Goal: Information Seeking & Learning: Learn about a topic

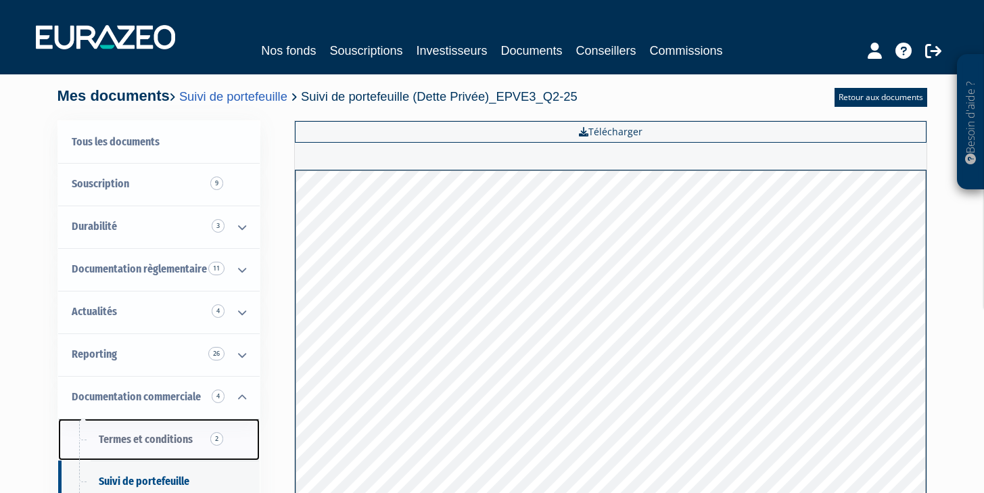
click at [179, 437] on span "Termes et conditions 2" at bounding box center [146, 439] width 94 height 13
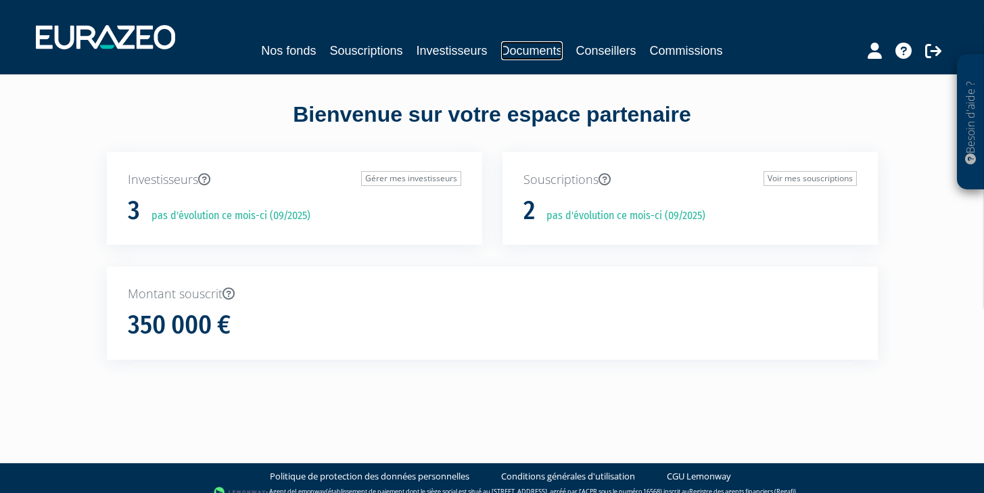
click at [547, 51] on link "Documents" at bounding box center [532, 50] width 62 height 19
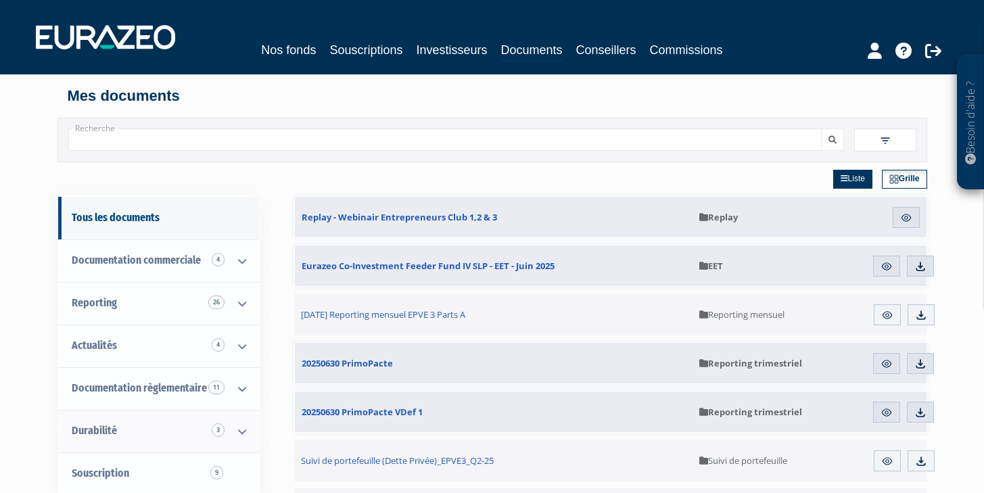
scroll to position [110, 0]
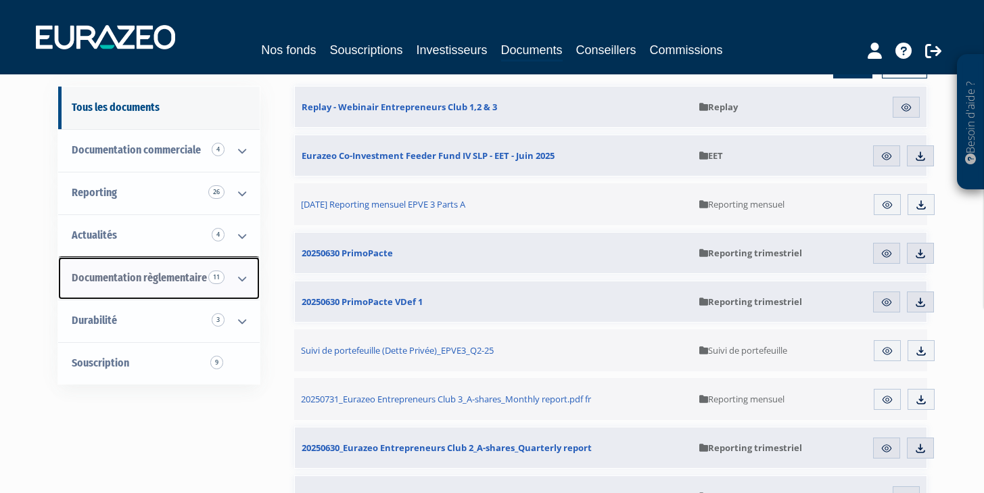
click at [193, 273] on span "Documentation règlementaire 11" at bounding box center [139, 277] width 135 height 13
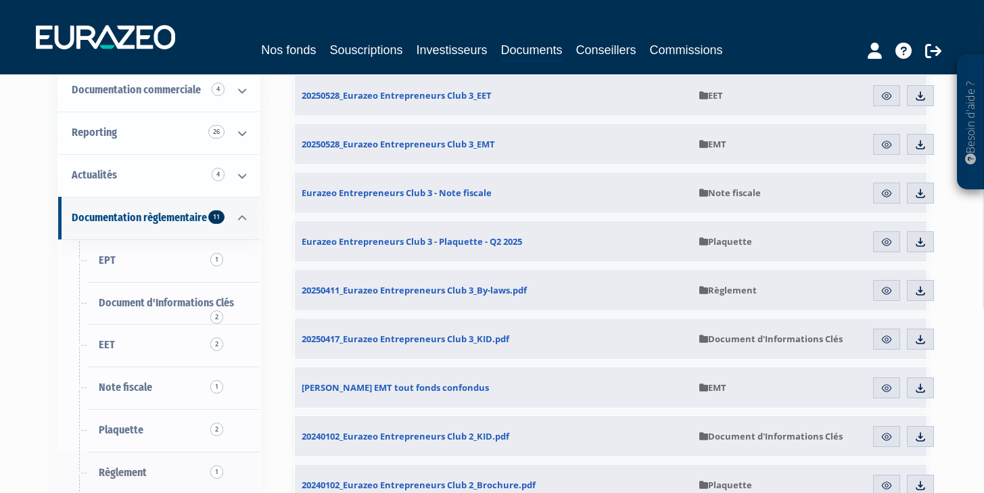
scroll to position [342, 0]
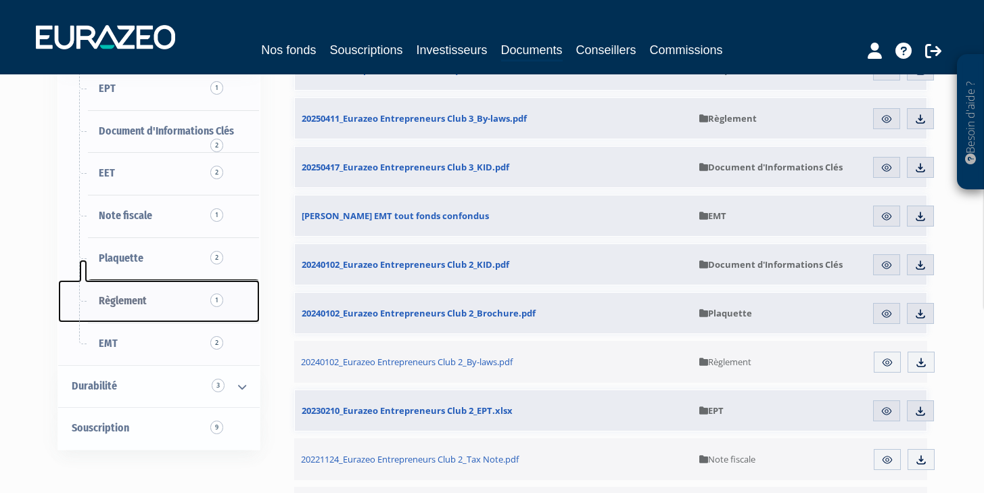
click at [133, 300] on span "Règlement 1" at bounding box center [123, 300] width 48 height 13
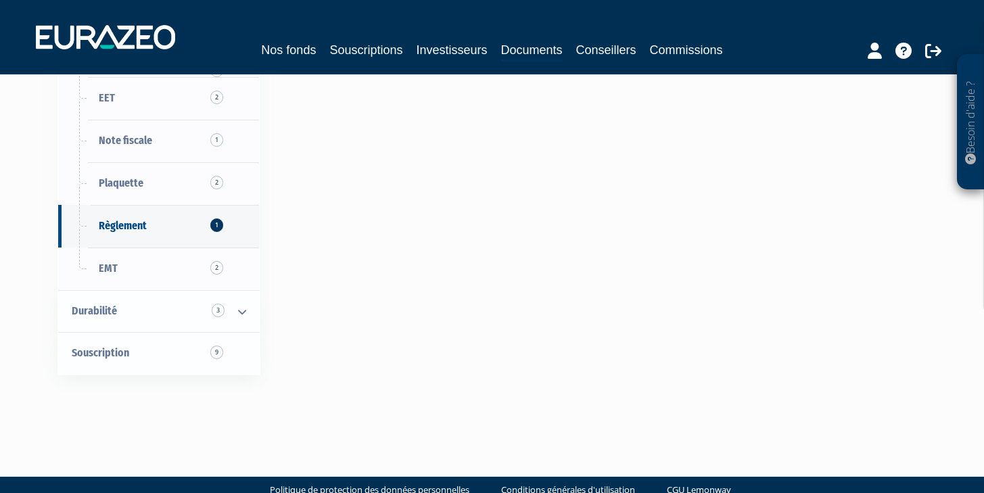
scroll to position [444, 0]
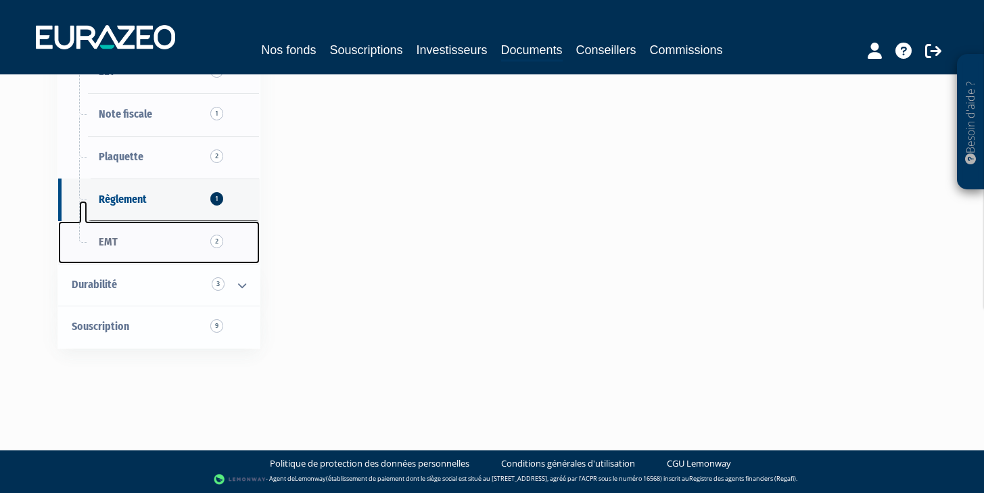
click at [105, 245] on span "EMT 2" at bounding box center [108, 241] width 19 height 13
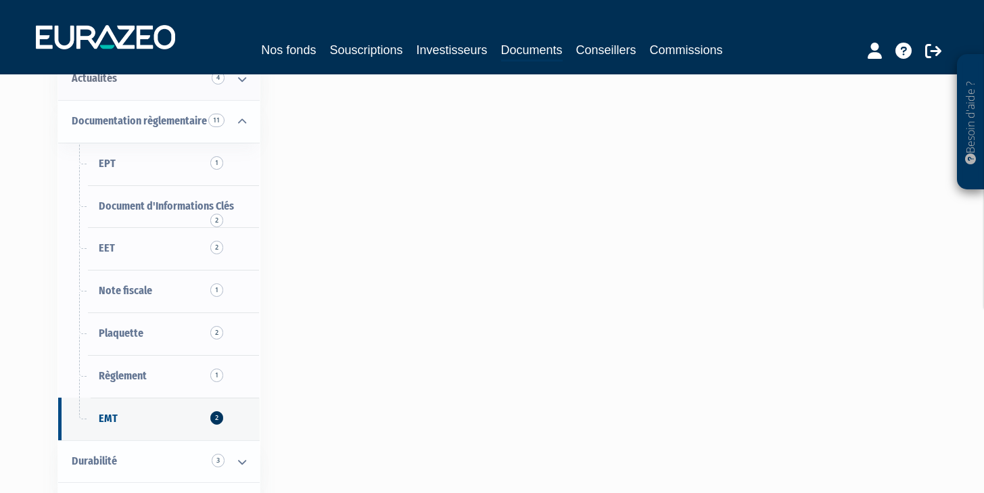
scroll to position [283, 0]
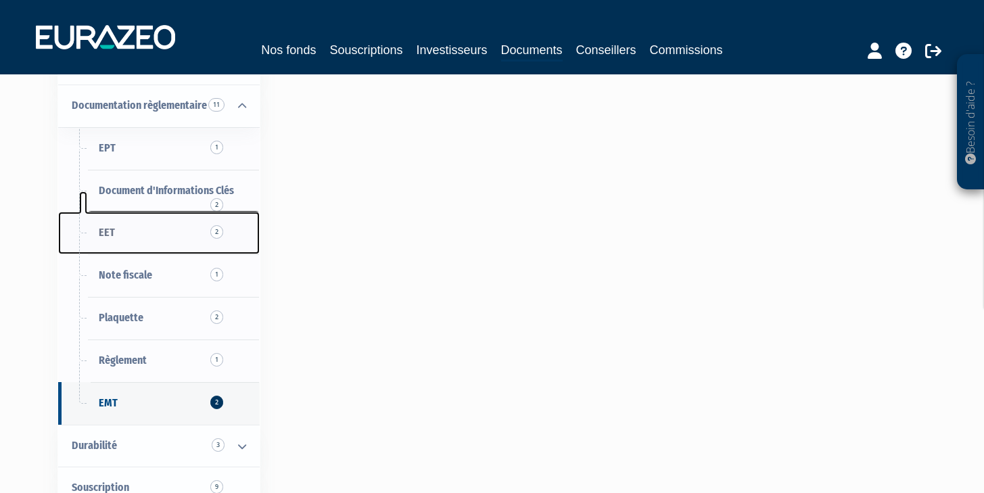
click at [109, 234] on span "EET 2" at bounding box center [107, 232] width 16 height 13
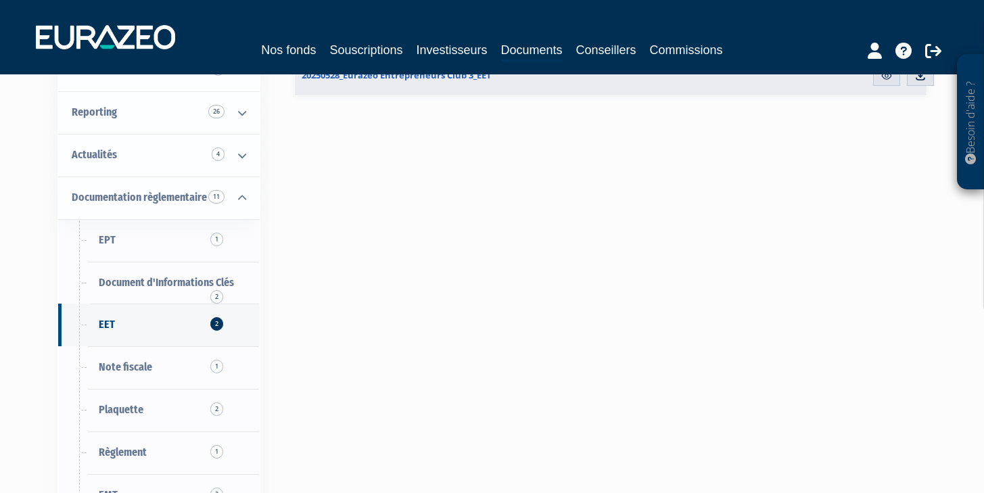
scroll to position [218, 0]
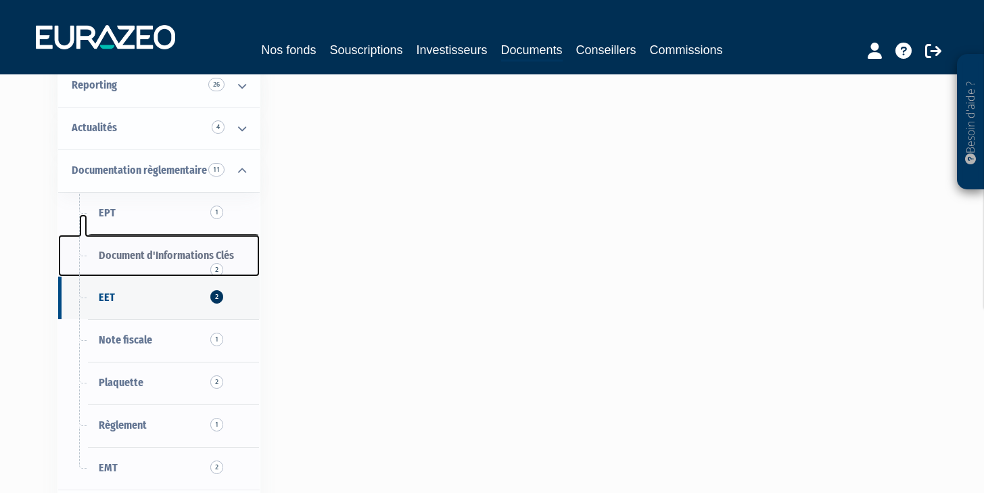
click at [118, 254] on span "Document d'Informations Clés 2" at bounding box center [166, 255] width 135 height 13
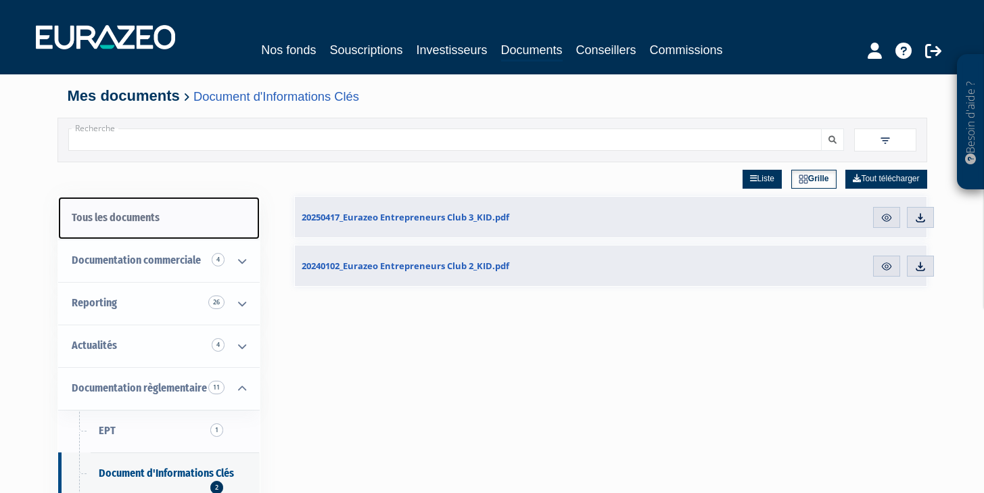
click at [139, 214] on link "Tous les documents" at bounding box center [158, 218] width 201 height 43
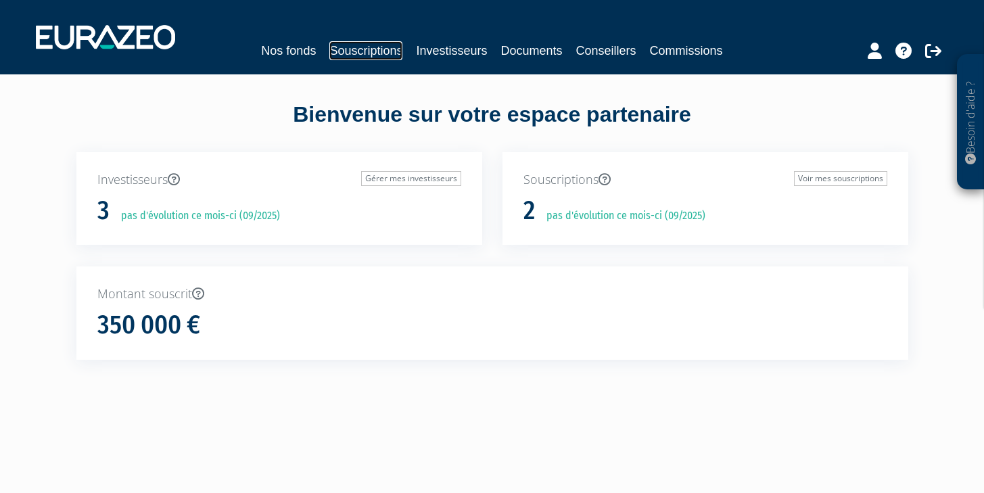
click at [389, 51] on link "Souscriptions" at bounding box center [365, 50] width 73 height 19
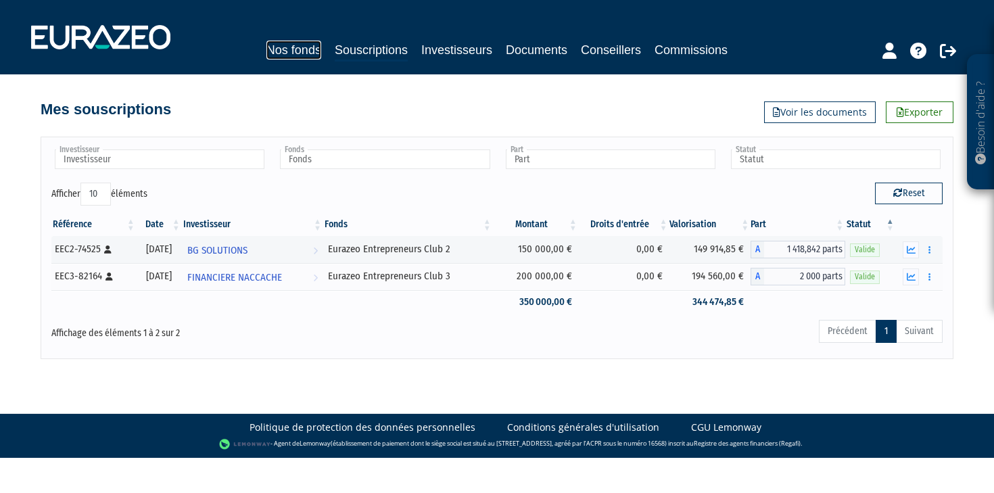
click at [297, 50] on link "Nos fonds" at bounding box center [293, 50] width 55 height 19
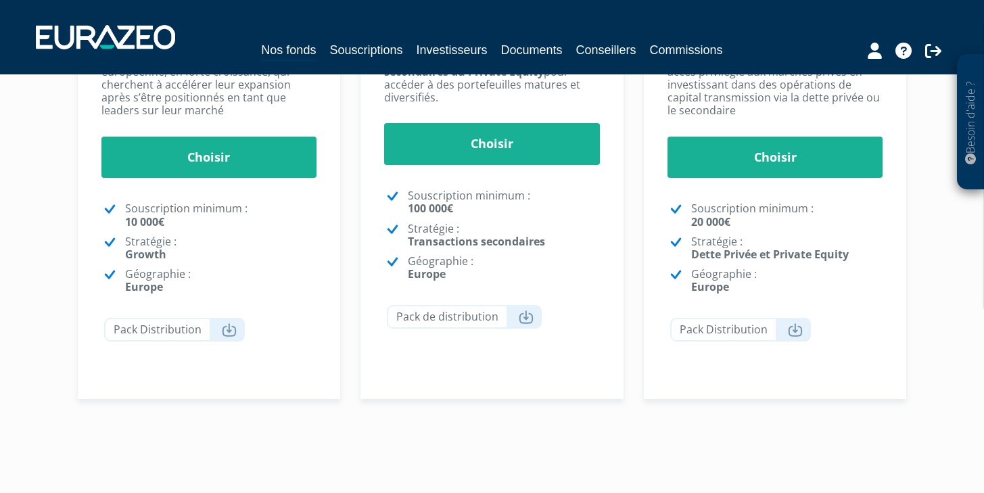
scroll to position [251, 0]
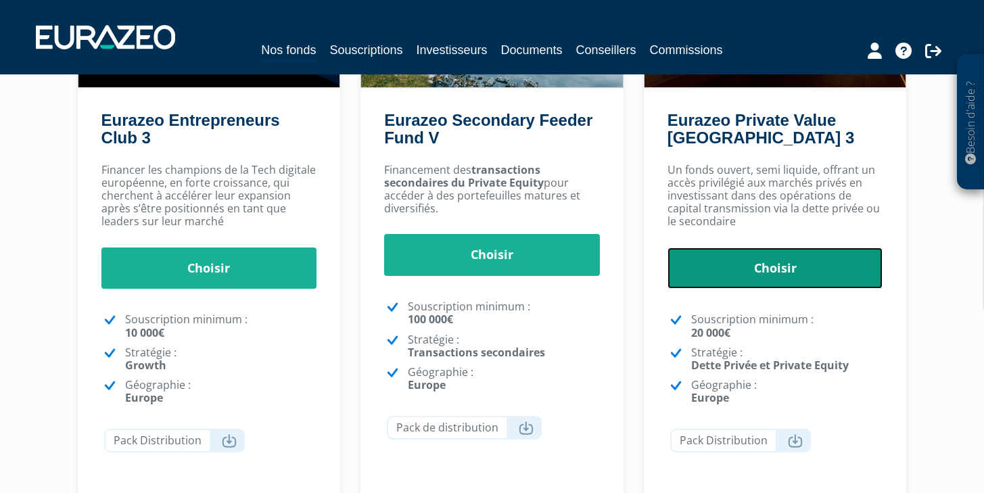
click at [769, 276] on link "Choisir" at bounding box center [775, 268] width 216 height 42
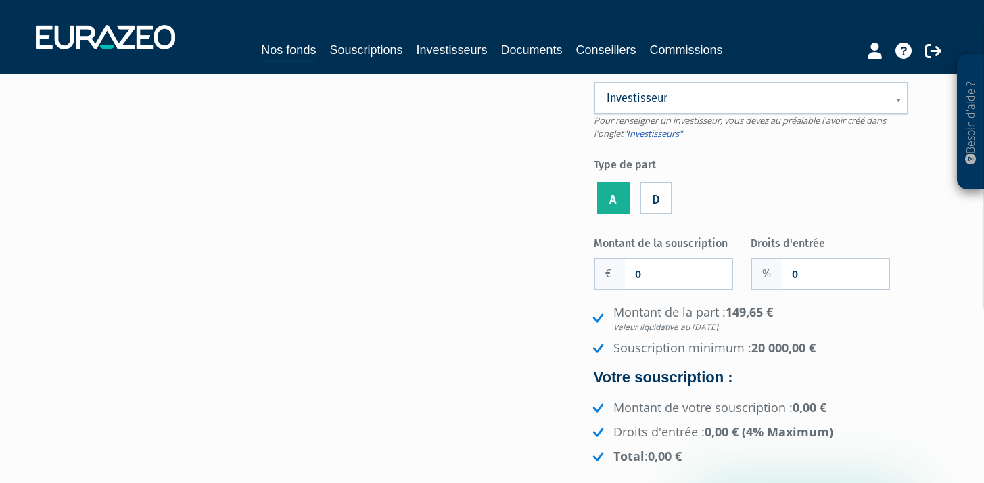
scroll to position [114, 0]
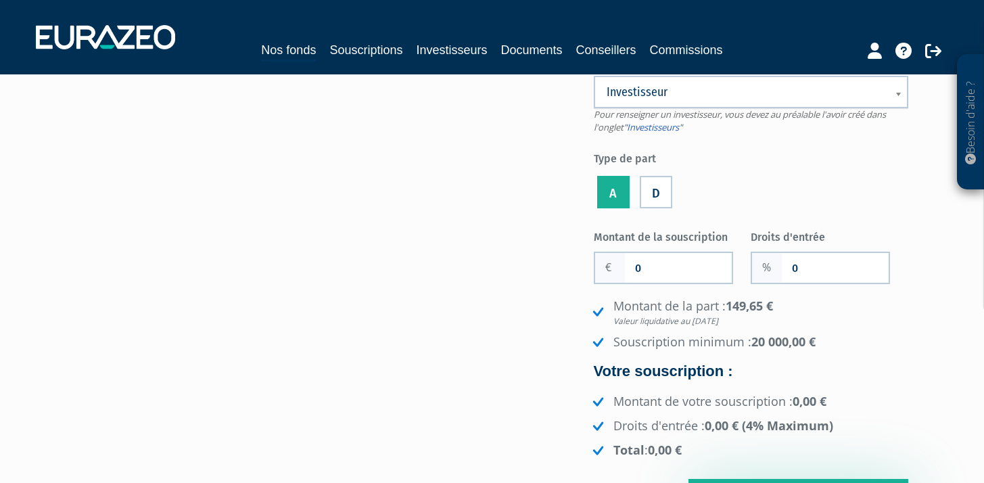
click at [658, 197] on label "D" at bounding box center [656, 192] width 32 height 32
click at [0, 0] on input "D" at bounding box center [0, 0] width 0 height 0
click at [621, 189] on label "A" at bounding box center [613, 192] width 32 height 32
click at [0, 0] on input "A" at bounding box center [0, 0] width 0 height 0
click at [667, 195] on label "D" at bounding box center [656, 192] width 32 height 32
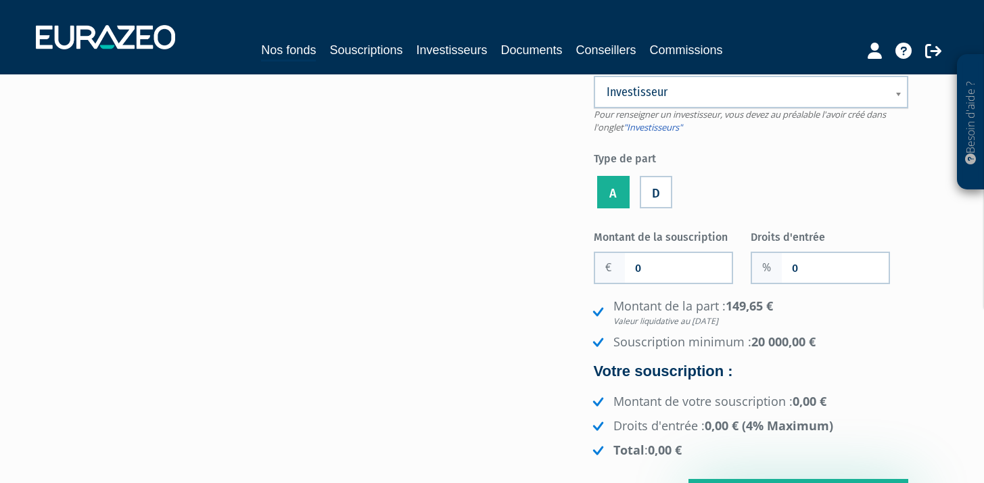
click at [0, 0] on input "D" at bounding box center [0, 0] width 0 height 0
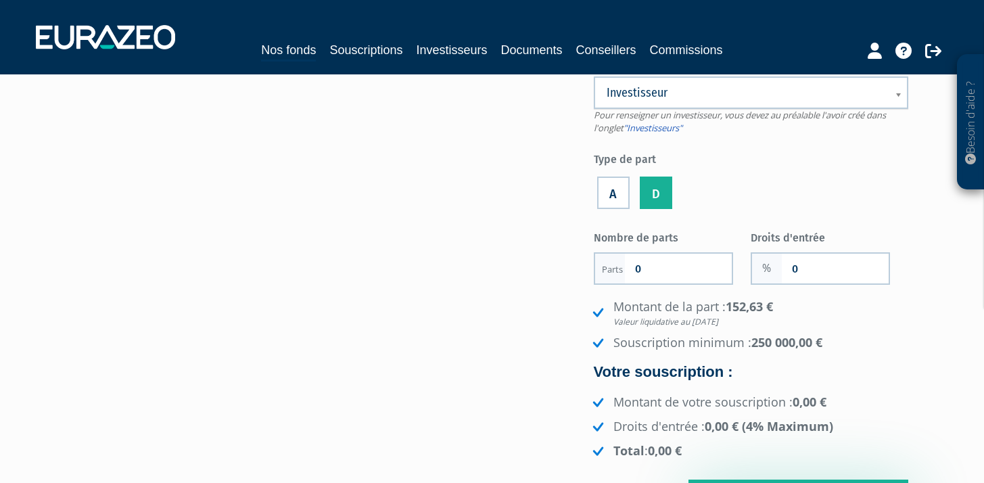
scroll to position [0, 0]
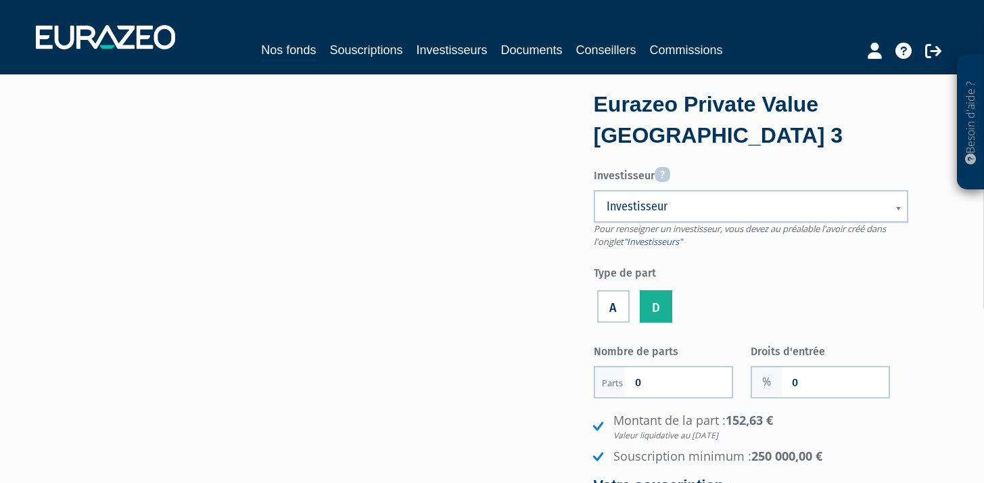
click at [616, 310] on label "A" at bounding box center [613, 306] width 32 height 32
click at [0, 0] on input "A" at bounding box center [0, 0] width 0 height 0
click at [654, 302] on label "D" at bounding box center [656, 306] width 32 height 32
click at [0, 0] on input "D" at bounding box center [0, 0] width 0 height 0
click at [617, 306] on label "A" at bounding box center [613, 306] width 32 height 32
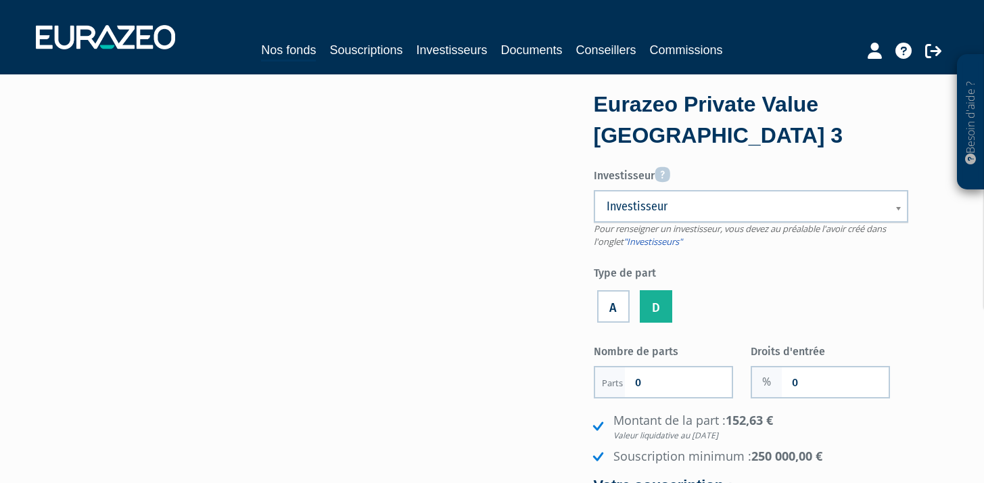
click at [0, 0] on input "A" at bounding box center [0, 0] width 0 height 0
click at [666, 304] on label "D" at bounding box center [656, 306] width 32 height 32
click at [0, 0] on input "D" at bounding box center [0, 0] width 0 height 0
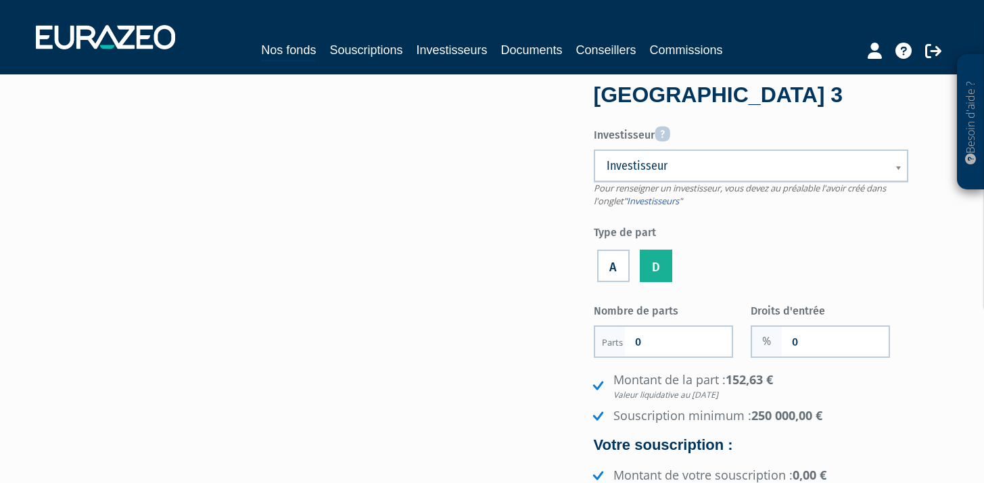
scroll to position [45, 0]
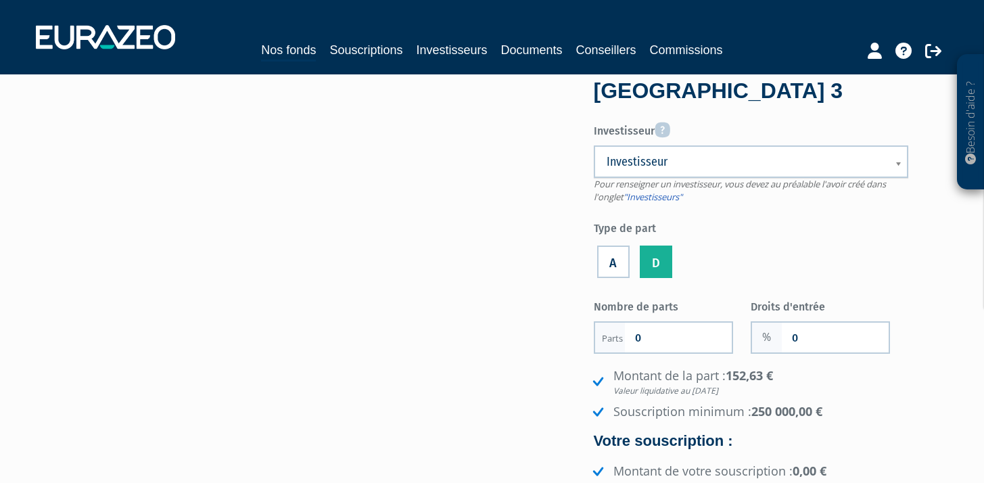
click at [622, 257] on label "A" at bounding box center [613, 261] width 32 height 32
click at [0, 0] on input "A" at bounding box center [0, 0] width 0 height 0
click at [657, 263] on label "D" at bounding box center [656, 261] width 32 height 32
click at [0, 0] on input "D" at bounding box center [0, 0] width 0 height 0
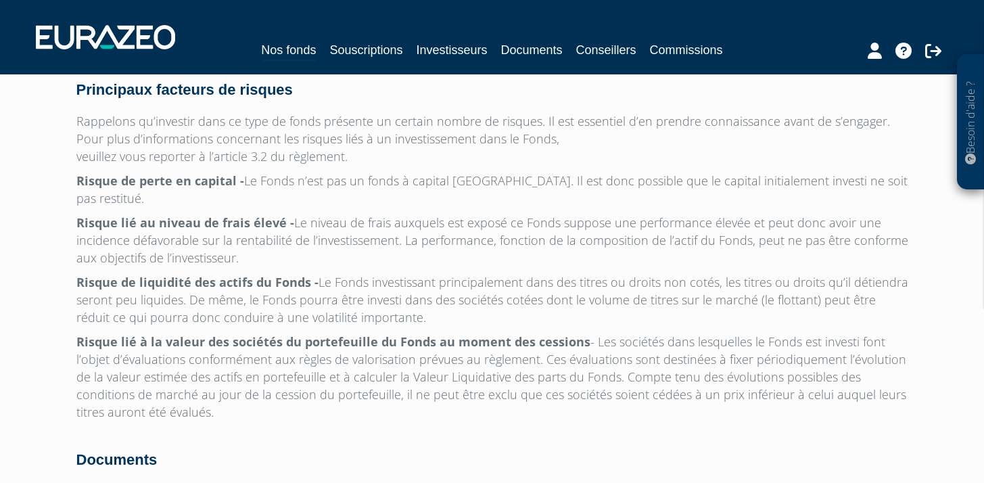
scroll to position [4399, 0]
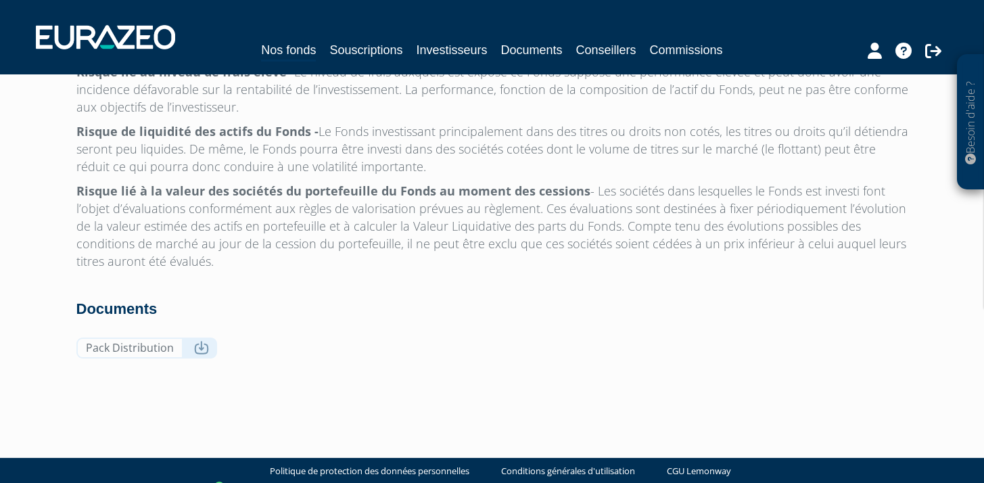
click at [235, 337] on div "Pack Distribution" at bounding box center [492, 351] width 832 height 28
click at [189, 337] on link "Pack Distribution" at bounding box center [146, 347] width 141 height 21
